Goal: Find specific page/section: Find specific page/section

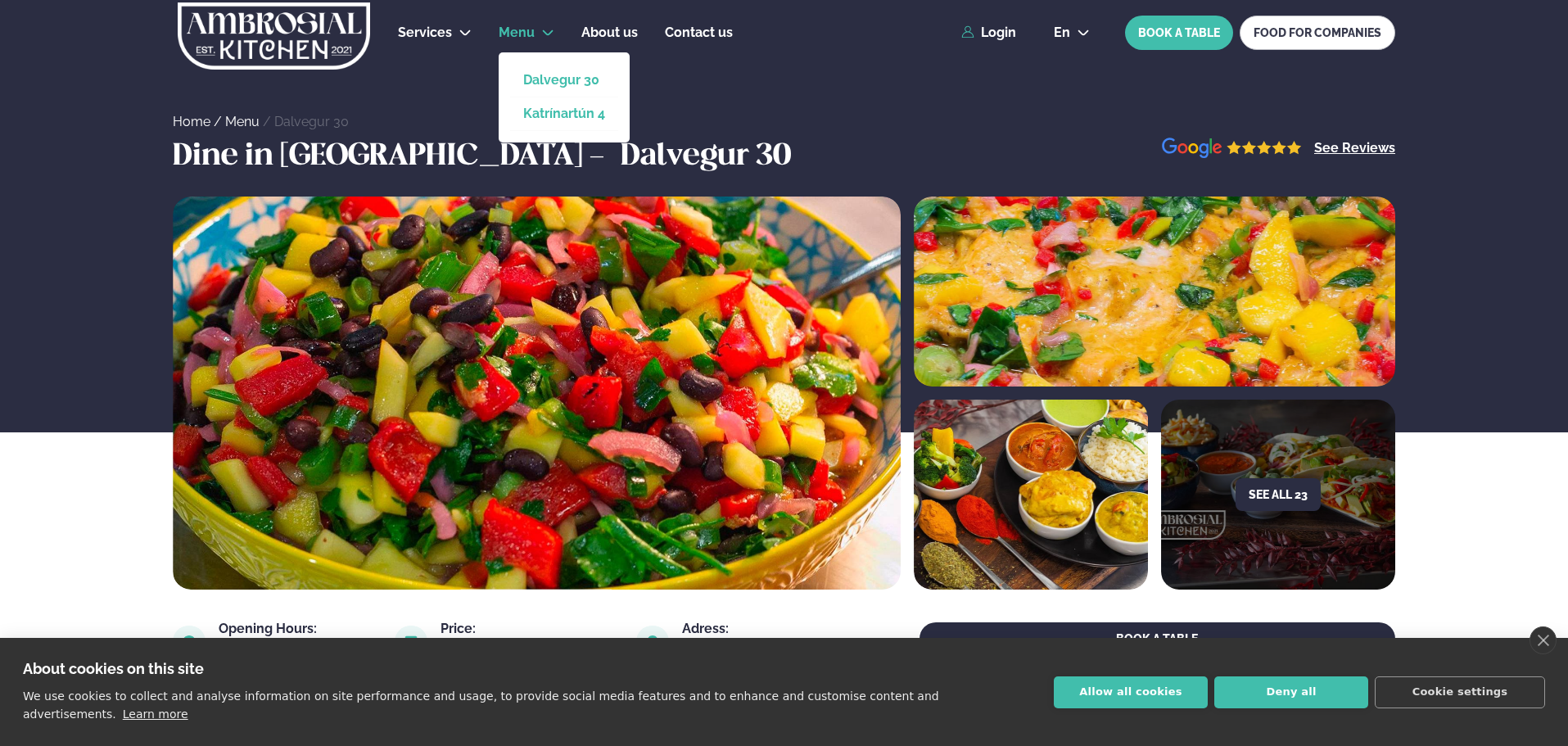
click at [525, 120] on link "Katrínartún 4" at bounding box center [565, 113] width 82 height 13
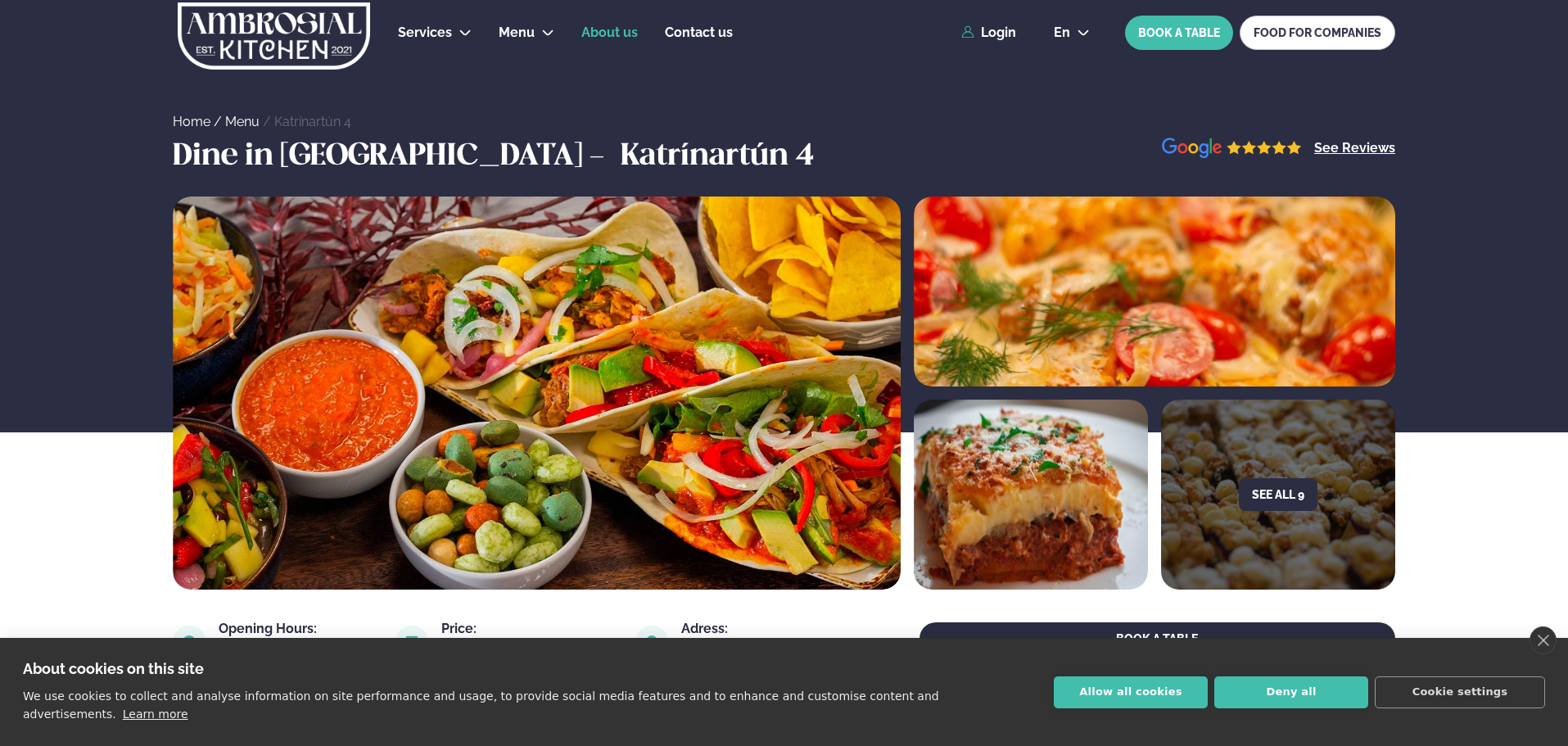
click at [614, 27] on span "About us" at bounding box center [609, 32] width 57 height 16
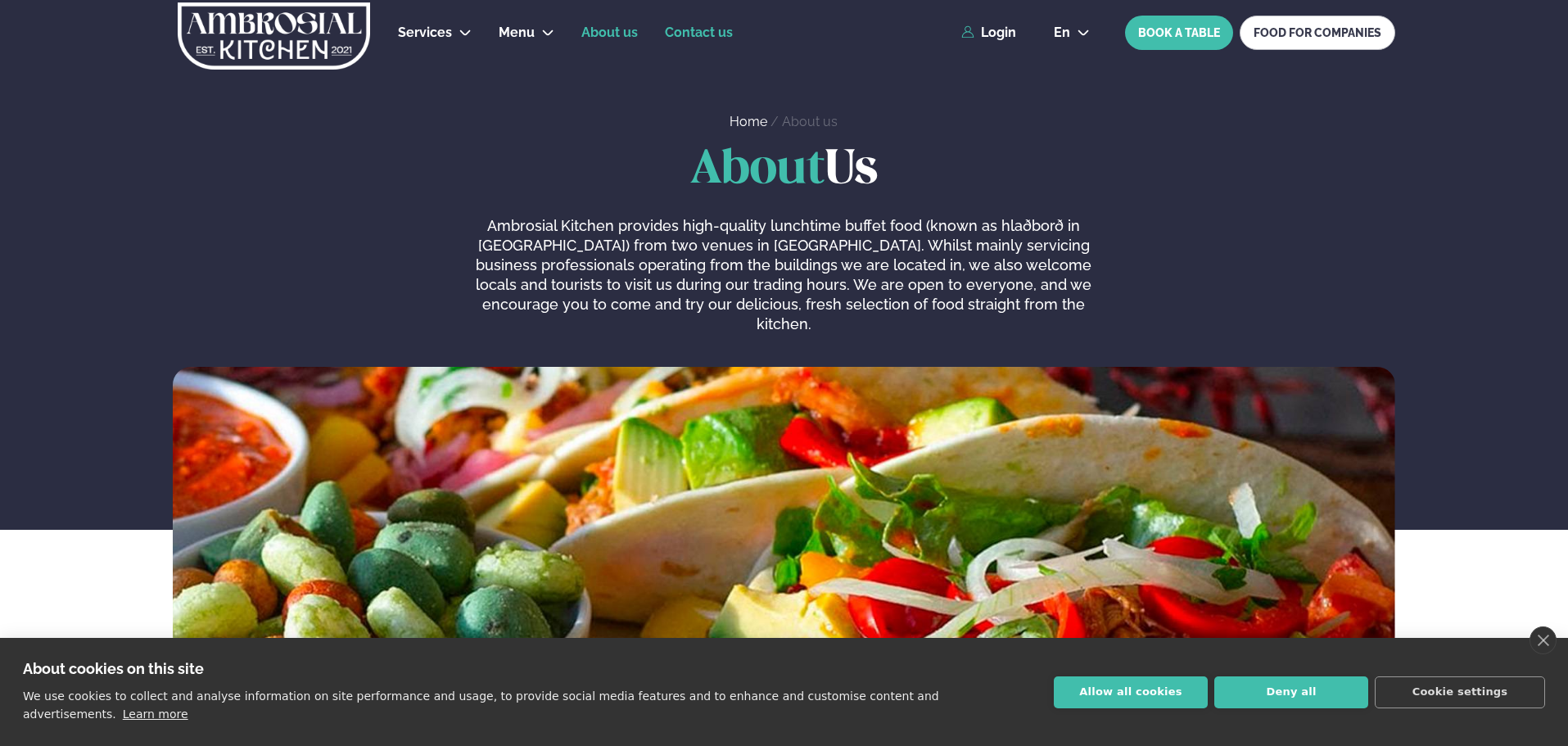
click at [721, 41] on link "Contact us" at bounding box center [698, 33] width 68 height 20
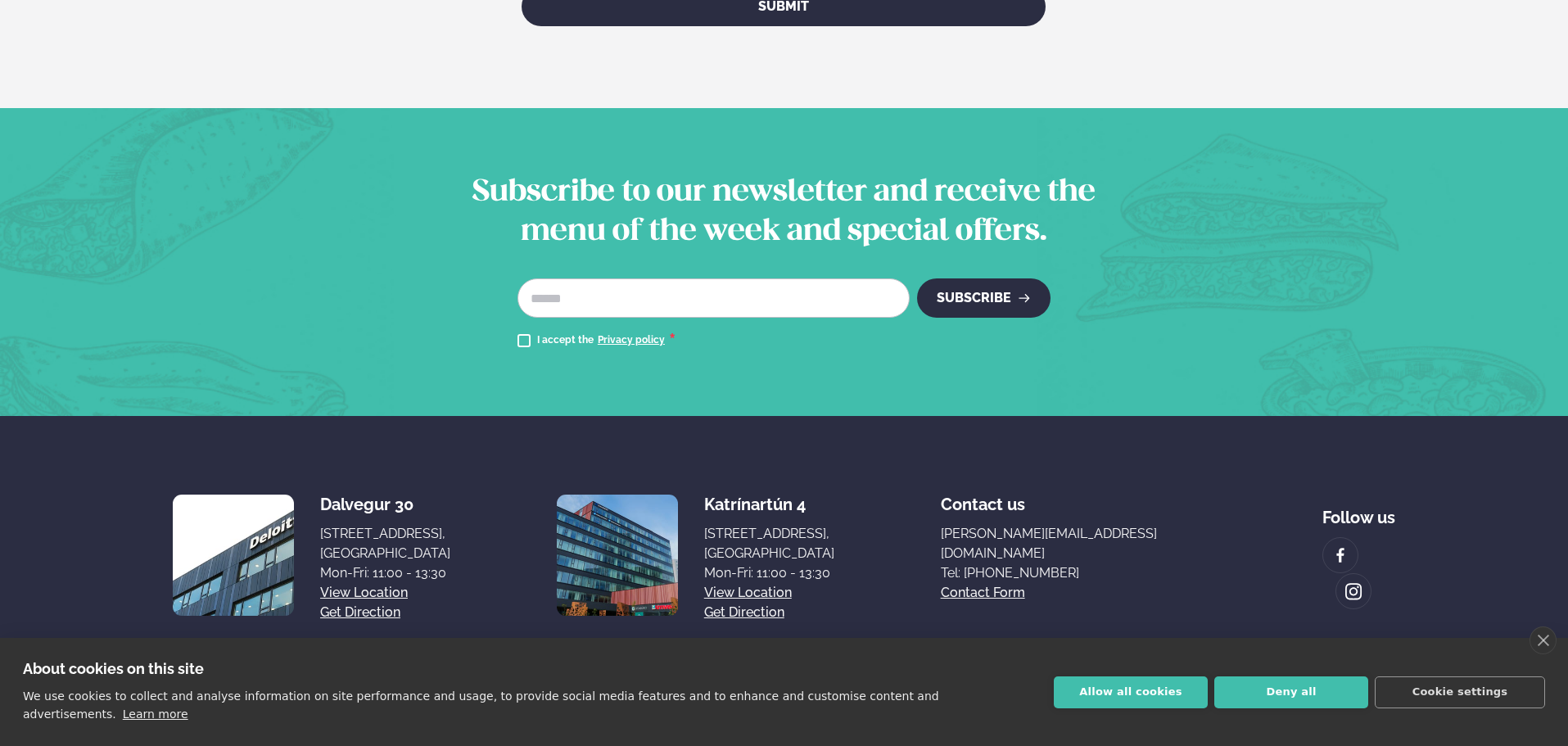
scroll to position [1154, 0]
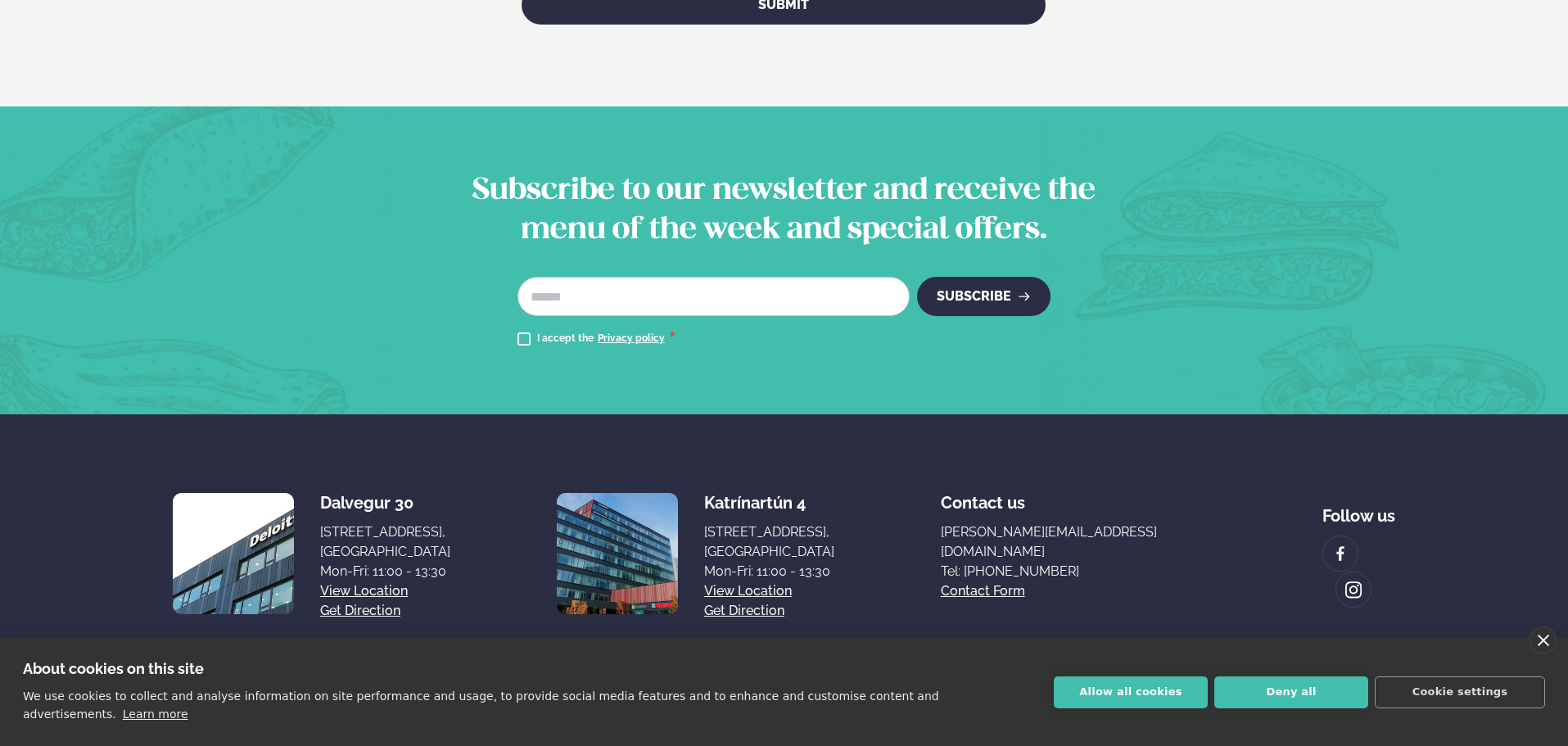
click at [1545, 651] on link "close" at bounding box center [1543, 641] width 27 height 28
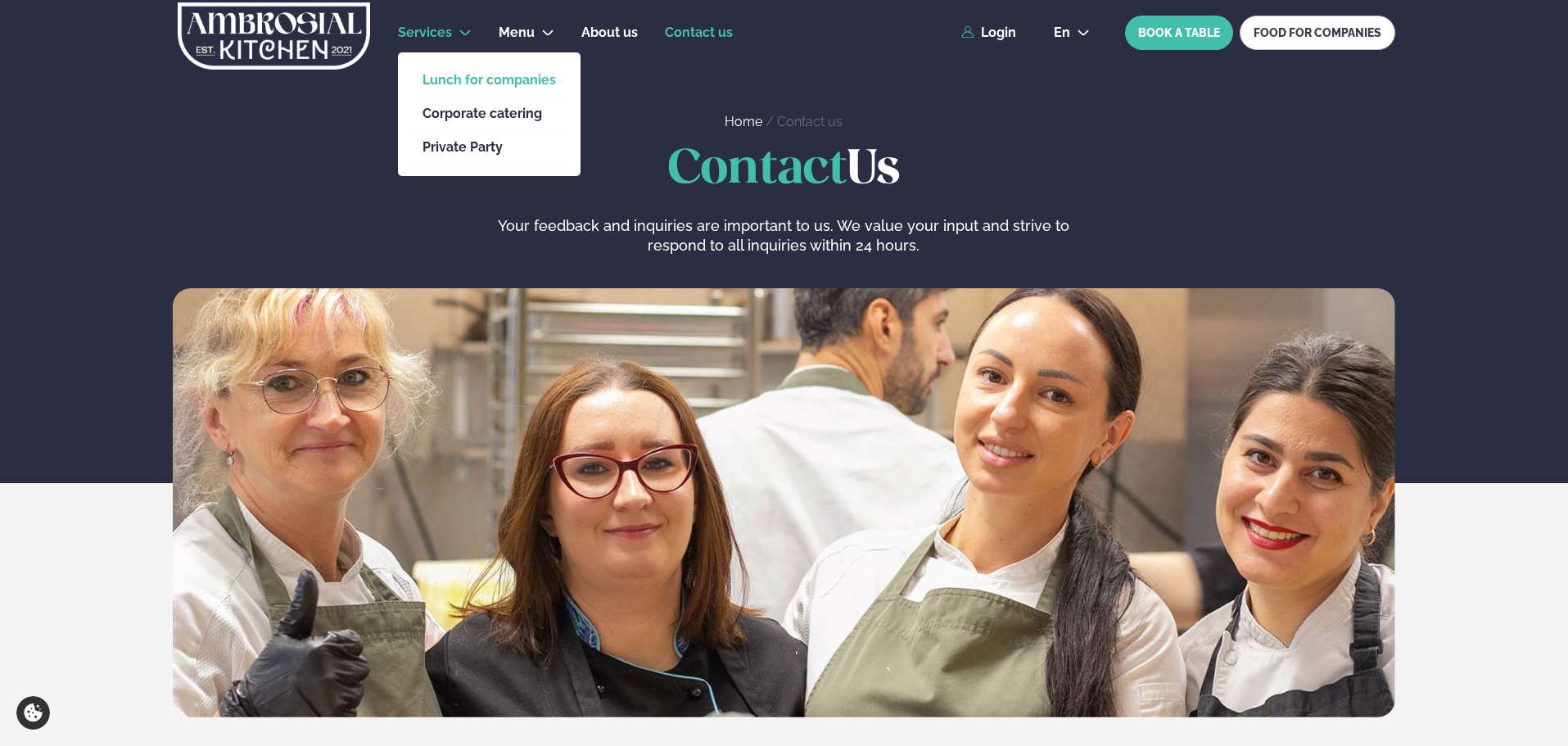
click at [426, 77] on link "Lunch for companies" at bounding box center [489, 80] width 134 height 13
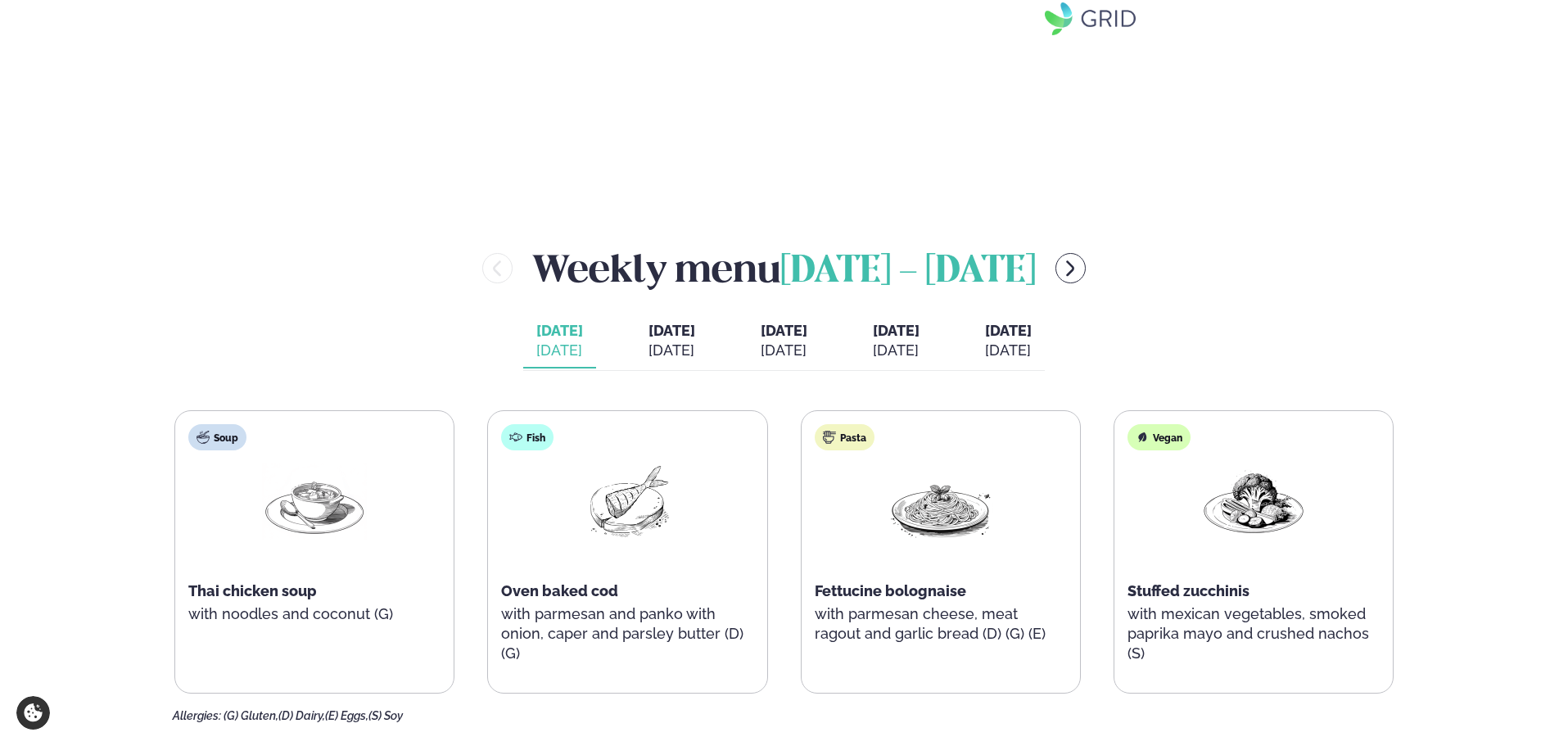
scroll to position [1619, 0]
click at [1086, 269] on button "menu-btn-right" at bounding box center [1070, 267] width 31 height 31
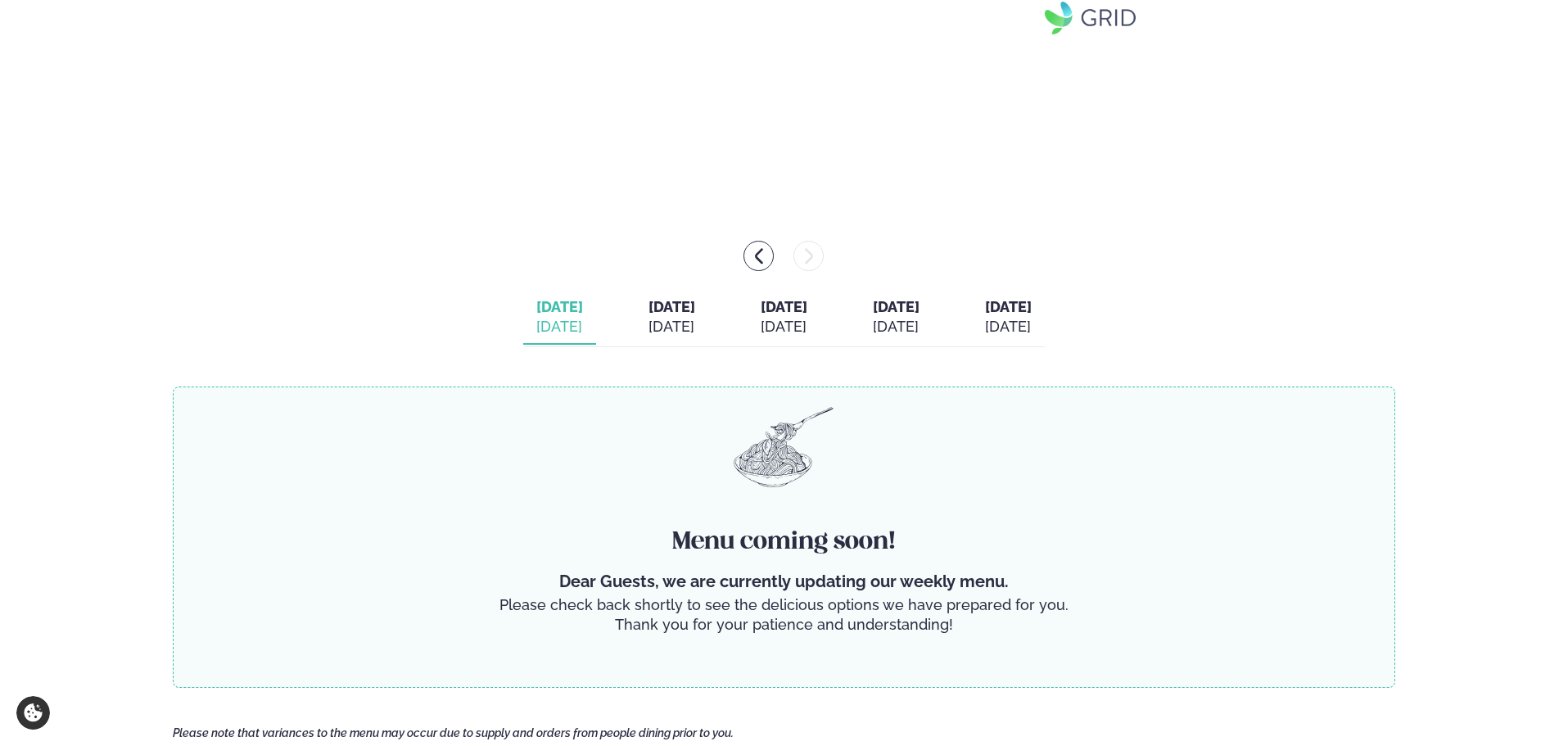
click at [648, 310] on span "[DATE]" at bounding box center [671, 307] width 47 height 17
click at [798, 304] on span "[DATE]" at bounding box center [784, 307] width 47 height 17
click at [758, 261] on icon "menu-btn-left" at bounding box center [759, 256] width 20 height 20
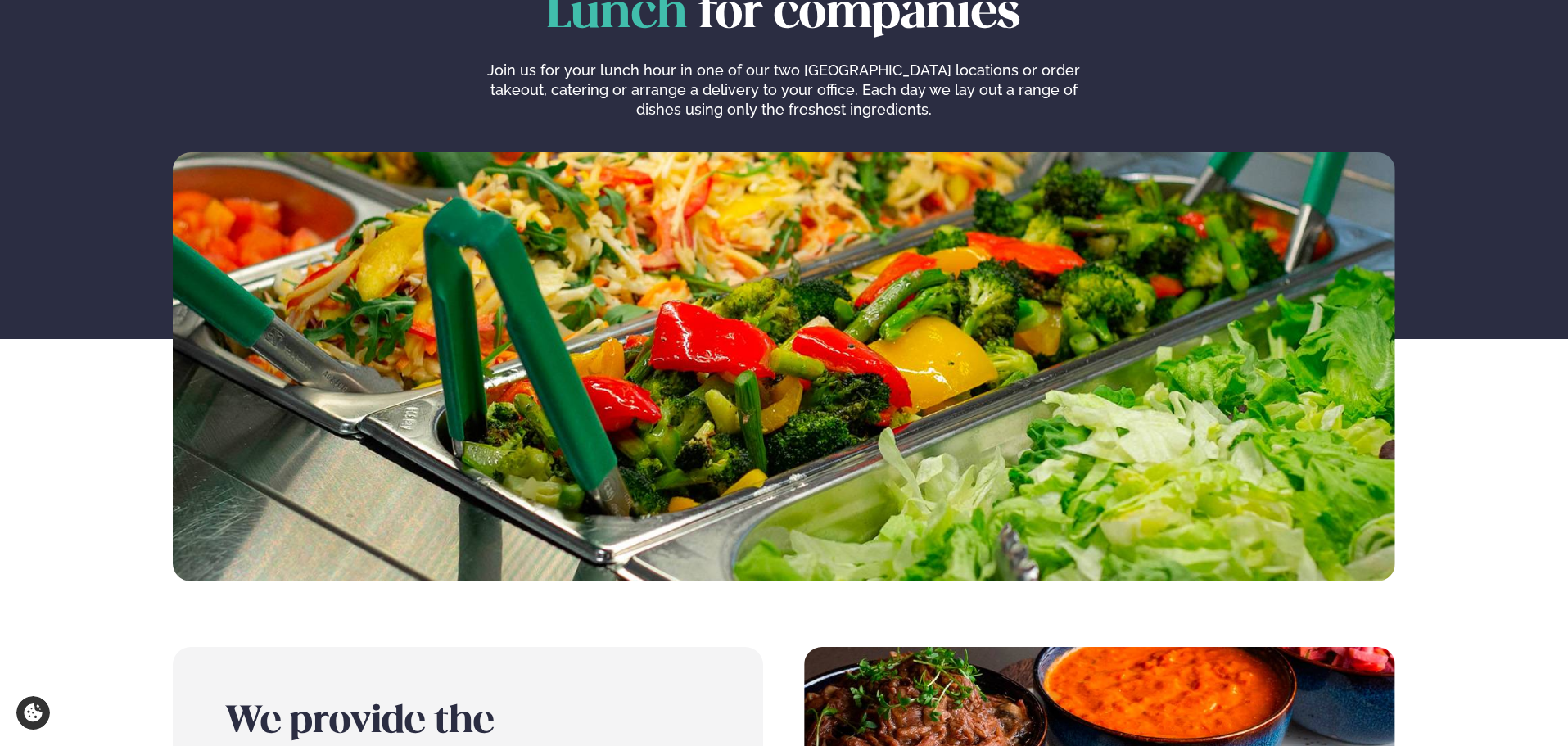
scroll to position [0, 0]
